Goal: Information Seeking & Learning: Learn about a topic

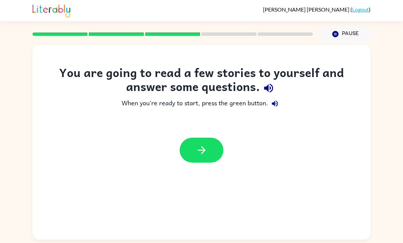
click at [207, 142] on button "button" at bounding box center [202, 150] width 44 height 25
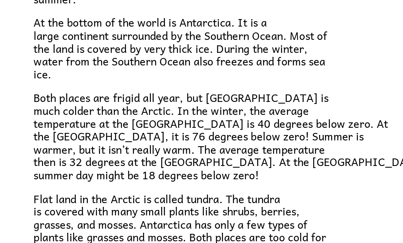
scroll to position [103, 0]
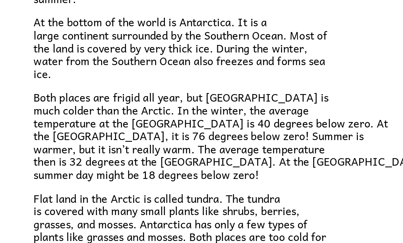
click at [180, 27] on div "Have you heard of the Arctic and [GEOGRAPHIC_DATA]? What do you know about them…" at bounding box center [201, 97] width 287 height 233
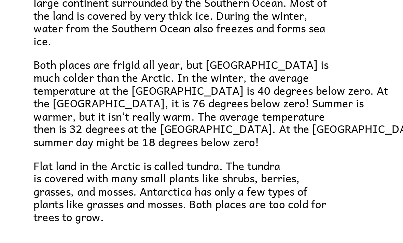
scroll to position [123, 0]
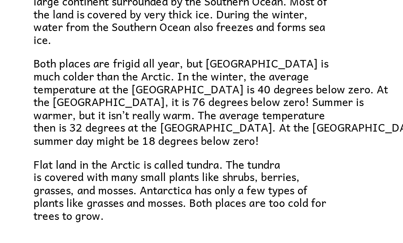
click at [196, 233] on icon "button" at bounding box center [202, 239] width 12 height 12
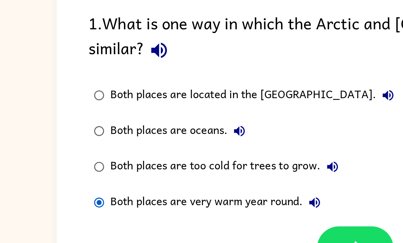
click at [196, 193] on button "button" at bounding box center [203, 205] width 44 height 25
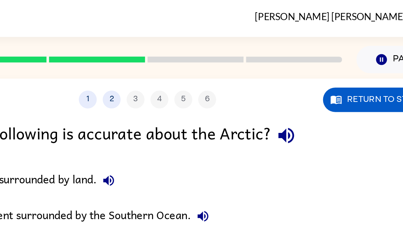
click at [275, 75] on icon "button" at bounding box center [281, 78] width 12 height 12
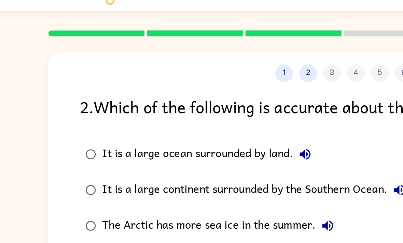
click at [176, 100] on icon "button" at bounding box center [179, 103] width 6 height 6
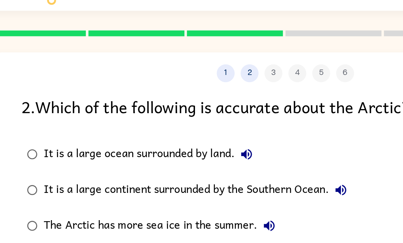
click at [230, 121] on icon "button" at bounding box center [233, 124] width 6 height 6
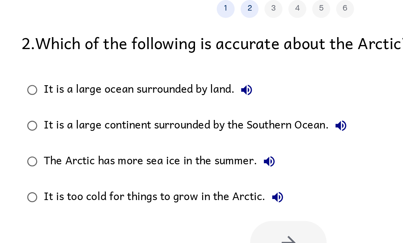
click at [189, 141] on icon "button" at bounding box center [192, 144] width 6 height 6
click at [194, 162] on icon "button" at bounding box center [197, 165] width 6 height 6
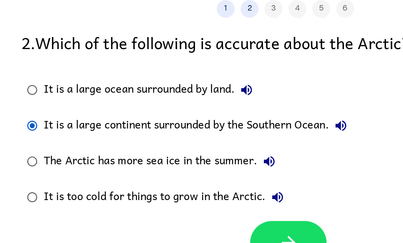
click at [197, 185] on icon "button" at bounding box center [203, 191] width 12 height 12
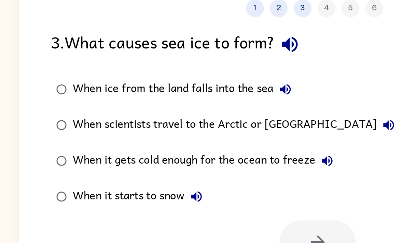
click at [183, 73] on icon "button" at bounding box center [187, 77] width 9 height 9
click at [182, 100] on icon "button" at bounding box center [185, 103] width 6 height 6
click at [241, 121] on icon "button" at bounding box center [244, 124] width 6 height 6
click at [206, 141] on icon "button" at bounding box center [209, 144] width 6 height 6
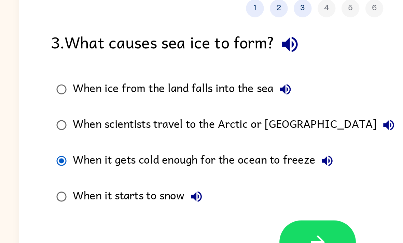
click at [190, 179] on button "button" at bounding box center [203, 191] width 44 height 25
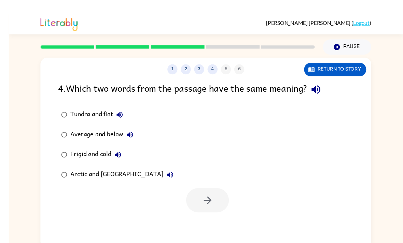
scroll to position [2, 0]
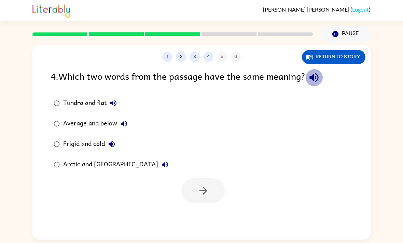
click at [317, 78] on icon "button" at bounding box center [314, 78] width 12 height 12
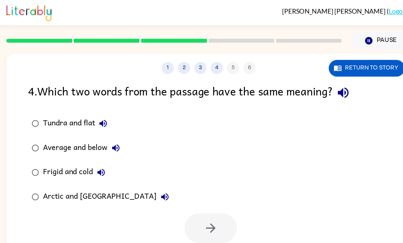
scroll to position [0, 0]
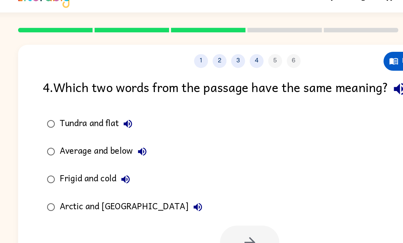
click at [107, 97] on button "Tundra and flat" at bounding box center [114, 104] width 14 height 14
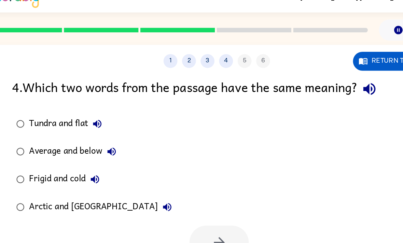
click at [308, 72] on icon "button" at bounding box center [314, 78] width 12 height 12
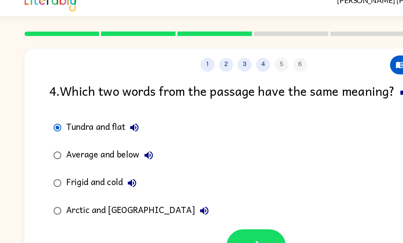
click at [47, 114] on label "Average and below" at bounding box center [111, 124] width 128 height 20
click at [107, 97] on button "Tundra and flat" at bounding box center [114, 104] width 14 height 14
click at [120, 120] on icon "button" at bounding box center [124, 124] width 8 height 8
click at [108, 140] on icon "button" at bounding box center [112, 144] width 8 height 8
click at [185, 179] on button "button" at bounding box center [203, 191] width 44 height 25
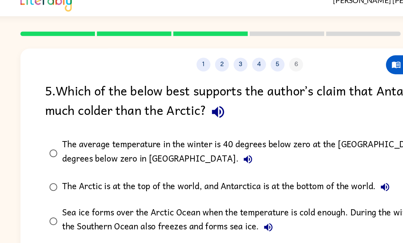
click at [173, 88] on icon "button" at bounding box center [177, 92] width 9 height 9
click at [196, 123] on icon "button" at bounding box center [200, 127] width 8 height 8
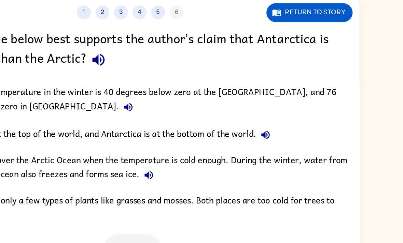
scroll to position [22, 0]
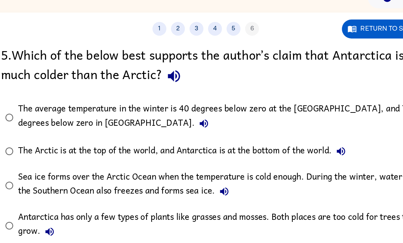
click at [297, 143] on icon "button" at bounding box center [301, 147] width 8 height 8
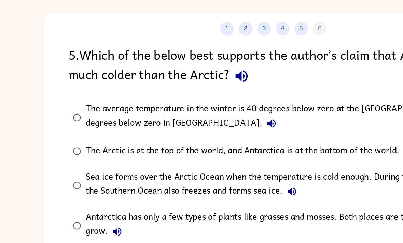
click at [56, 108] on label "The average temperature in the winter is 40 degrees below zero at the North Pol…" at bounding box center [206, 123] width 318 height 30
click at [192, 221] on button "button" at bounding box center [203, 233] width 44 height 25
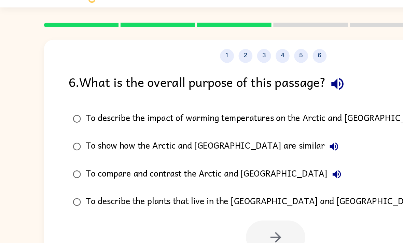
click at [251, 73] on icon "button" at bounding box center [248, 77] width 9 height 9
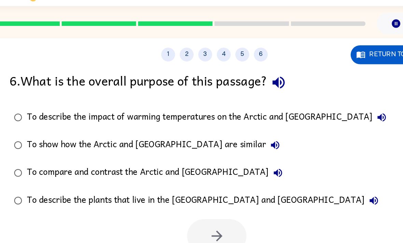
click at [321, 99] on icon "button" at bounding box center [325, 103] width 8 height 8
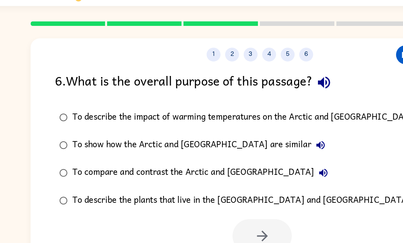
click at [243, 121] on icon "button" at bounding box center [246, 124] width 6 height 6
click at [245, 141] on icon "button" at bounding box center [248, 144] width 6 height 6
click at [315, 161] on icon "button" at bounding box center [319, 165] width 8 height 8
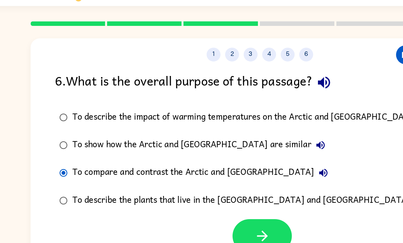
click at [199, 187] on icon "button" at bounding box center [203, 191] width 8 height 8
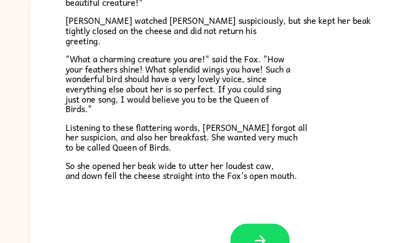
scroll to position [22, 0]
click at [187, 213] on button "button" at bounding box center [202, 225] width 44 height 25
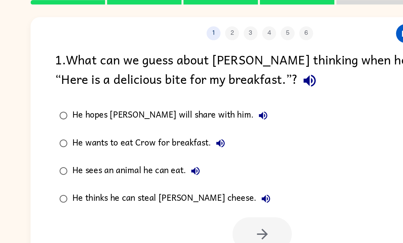
click at [234, 88] on icon "button" at bounding box center [238, 92] width 9 height 9
click at [169, 135] on icon "button" at bounding box center [172, 138] width 6 height 6
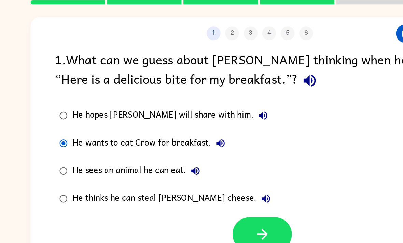
click at [188, 174] on div "1 2 3 4 5 6 Return to story 1 . What can we guess about Fox’s thinking when he …" at bounding box center [201, 142] width 338 height 195
click at [197, 199] on icon "button" at bounding box center [203, 205] width 12 height 12
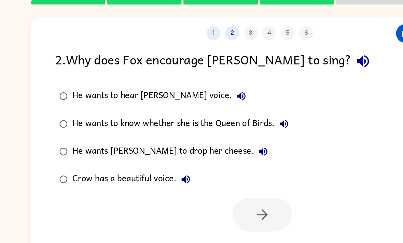
click at [271, 72] on icon "button" at bounding box center [277, 78] width 12 height 12
click at [185, 100] on icon "button" at bounding box center [188, 103] width 6 height 6
click at [215, 120] on icon "button" at bounding box center [219, 124] width 8 height 8
click at [200, 140] on icon "button" at bounding box center [204, 144] width 8 height 8
click at [142, 158] on button "Crow has a beautiful voice." at bounding box center [147, 165] width 14 height 14
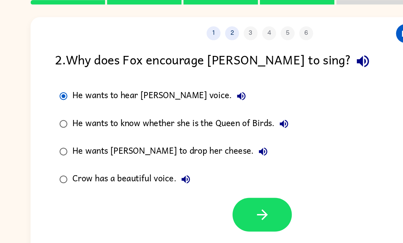
click at [185, 179] on button "button" at bounding box center [203, 191] width 44 height 25
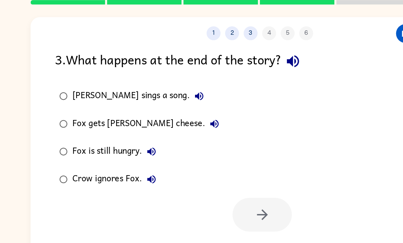
click at [221, 73] on icon "button" at bounding box center [225, 77] width 9 height 9
click at [117, 158] on button "Crow ignores Fox." at bounding box center [122, 165] width 14 height 14
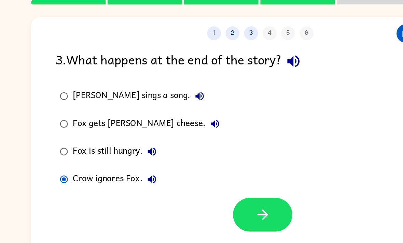
click at [197, 185] on icon "button" at bounding box center [203, 191] width 12 height 12
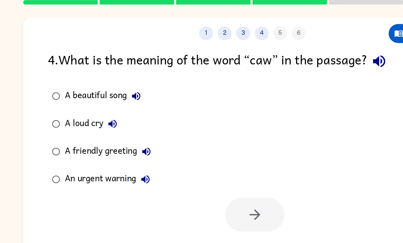
click at [289, 72] on icon "button" at bounding box center [295, 78] width 12 height 12
click at [112, 99] on icon "button" at bounding box center [116, 103] width 8 height 8
click at [95, 121] on icon "button" at bounding box center [98, 124] width 6 height 6
click at [120, 141] on icon "button" at bounding box center [123, 144] width 6 height 6
click at [118, 161] on icon "button" at bounding box center [122, 165] width 8 height 8
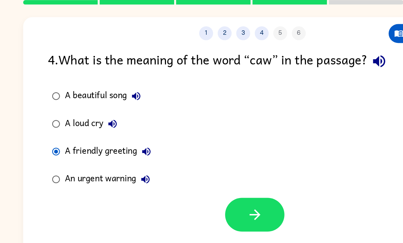
click at [197, 185] on icon "button" at bounding box center [203, 191] width 12 height 12
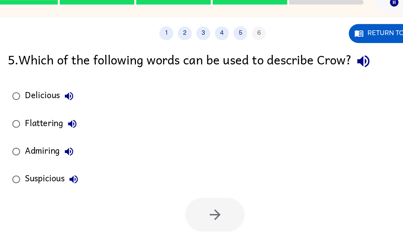
click at [308, 73] on icon "button" at bounding box center [312, 77] width 9 height 9
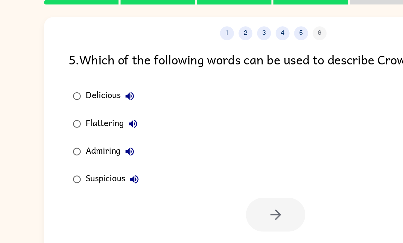
click at [95, 99] on icon "button" at bounding box center [96, 103] width 8 height 8
click at [97, 121] on icon "button" at bounding box center [98, 124] width 6 height 6
click at [96, 138] on button "Admiring" at bounding box center [96, 145] width 14 height 14
click at [97, 161] on icon "button" at bounding box center [99, 165] width 8 height 8
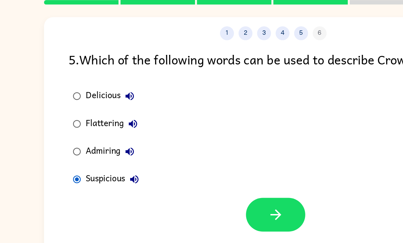
click at [195, 179] on button "button" at bounding box center [203, 191] width 44 height 25
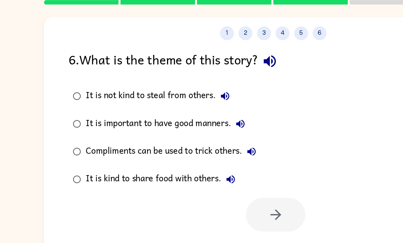
click at [203, 73] on icon "button" at bounding box center [198, 77] width 9 height 9
click at [166, 100] on icon "button" at bounding box center [166, 103] width 6 height 6
click at [176, 120] on icon "button" at bounding box center [177, 124] width 8 height 8
click at [185, 140] on icon "button" at bounding box center [185, 144] width 8 height 8
click at [170, 162] on icon "button" at bounding box center [170, 165] width 6 height 6
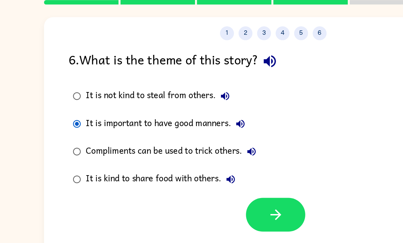
click at [203, 185] on icon "button" at bounding box center [203, 191] width 12 height 12
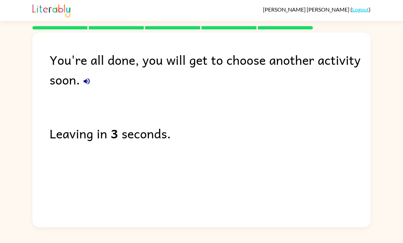
scroll to position [14, 0]
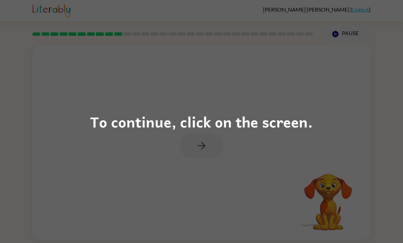
click at [82, 83] on div "To continue, click on the screen." at bounding box center [201, 121] width 403 height 243
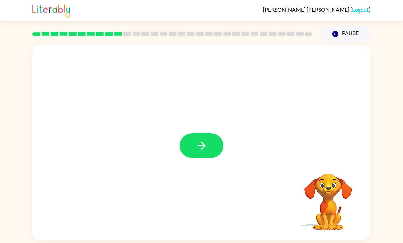
click at [199, 152] on icon "button" at bounding box center [202, 146] width 12 height 12
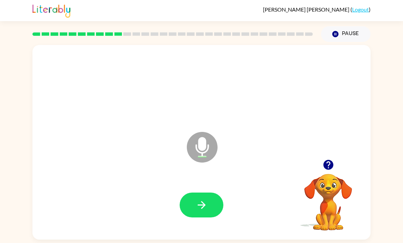
click at [207, 204] on icon "button" at bounding box center [202, 205] width 12 height 12
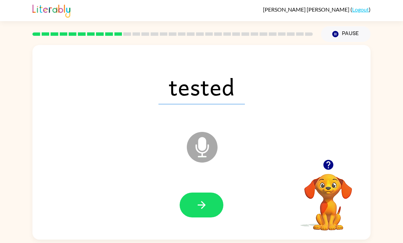
click at [212, 207] on button "button" at bounding box center [202, 205] width 44 height 25
click at [200, 197] on button "button" at bounding box center [202, 205] width 44 height 25
click at [205, 211] on icon "button" at bounding box center [202, 205] width 12 height 12
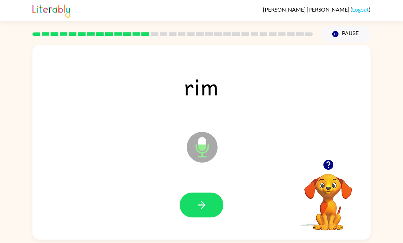
click at [201, 204] on icon "button" at bounding box center [202, 205] width 12 height 12
click at [202, 208] on icon "button" at bounding box center [202, 205] width 12 height 12
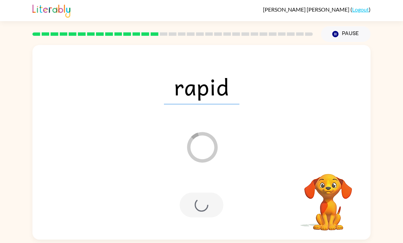
click at [201, 203] on div at bounding box center [202, 205] width 44 height 25
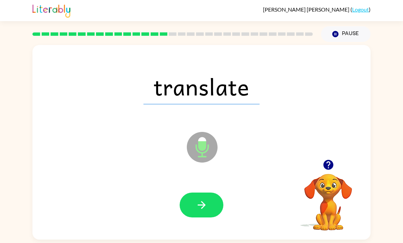
click at [208, 209] on button "button" at bounding box center [202, 205] width 44 height 25
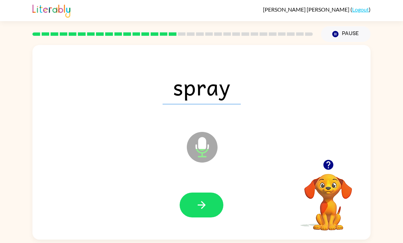
click at [206, 206] on icon "button" at bounding box center [202, 205] width 12 height 12
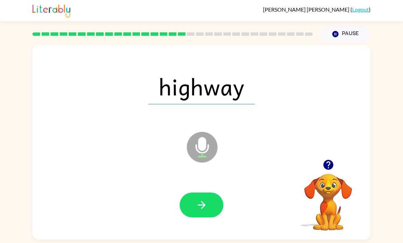
click at [210, 216] on button "button" at bounding box center [202, 205] width 44 height 25
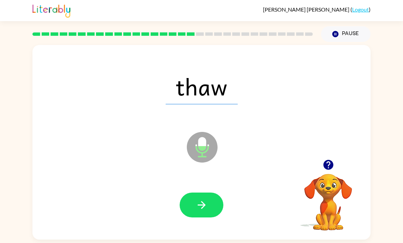
click at [211, 207] on button "button" at bounding box center [202, 205] width 44 height 25
click at [208, 205] on button "button" at bounding box center [202, 205] width 44 height 25
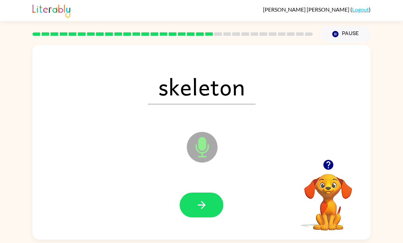
click at [208, 205] on button "button" at bounding box center [202, 205] width 44 height 25
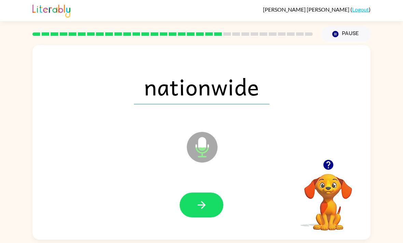
click at [205, 201] on button "button" at bounding box center [202, 205] width 44 height 25
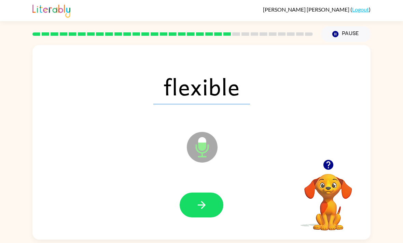
click at [206, 200] on button "button" at bounding box center [202, 205] width 44 height 25
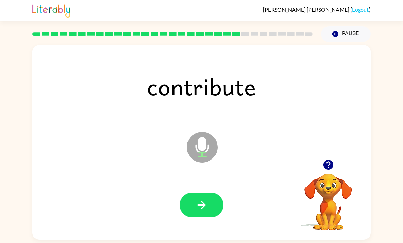
click at [218, 212] on button "button" at bounding box center [202, 205] width 44 height 25
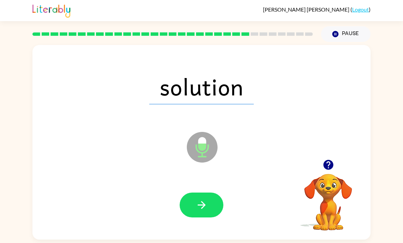
click at [203, 211] on icon "button" at bounding box center [202, 205] width 12 height 12
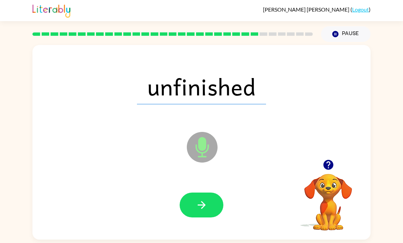
click at [194, 208] on button "button" at bounding box center [202, 205] width 44 height 25
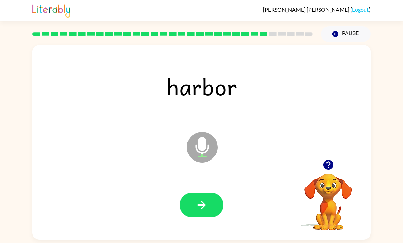
click at [204, 210] on icon "button" at bounding box center [202, 205] width 12 height 12
click at [199, 199] on button "button" at bounding box center [202, 205] width 44 height 25
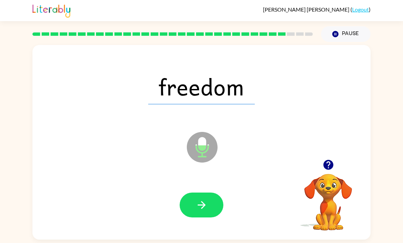
click at [202, 207] on icon "button" at bounding box center [202, 205] width 12 height 12
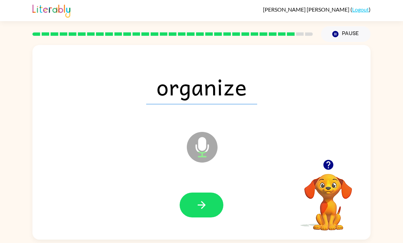
click at [197, 209] on icon "button" at bounding box center [202, 205] width 12 height 12
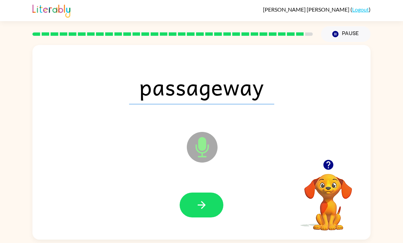
click at [206, 206] on icon "button" at bounding box center [202, 205] width 12 height 12
